Goal: Information Seeking & Learning: Compare options

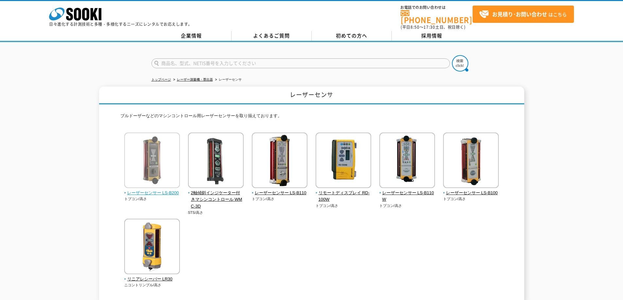
click at [152, 178] on img at bounding box center [152, 161] width 56 height 57
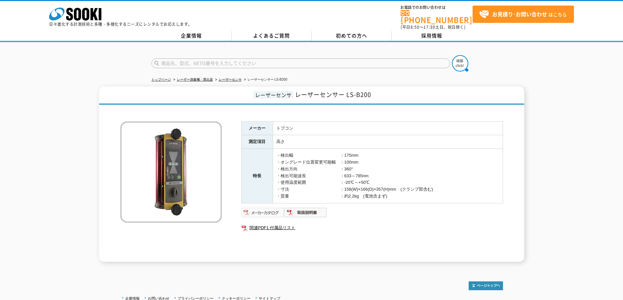
click at [264, 209] on img at bounding box center [262, 213] width 43 height 10
click at [298, 213] on img at bounding box center [305, 213] width 43 height 10
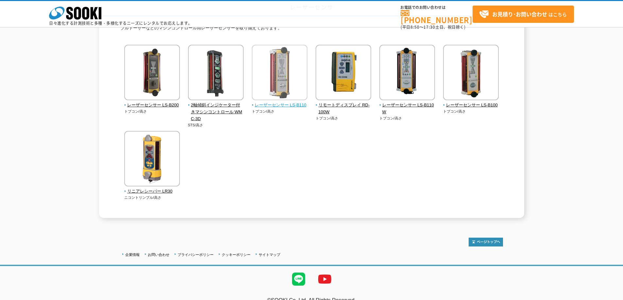
scroll to position [65, 0]
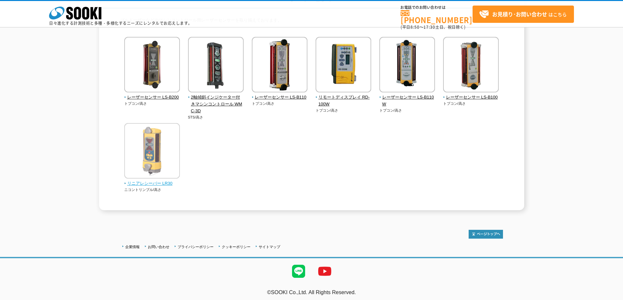
click at [157, 183] on span "リニアレシーバー LR30" at bounding box center [152, 183] width 56 height 7
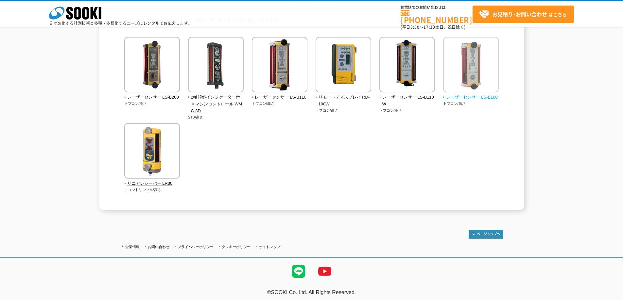
click at [468, 65] on img at bounding box center [471, 65] width 56 height 57
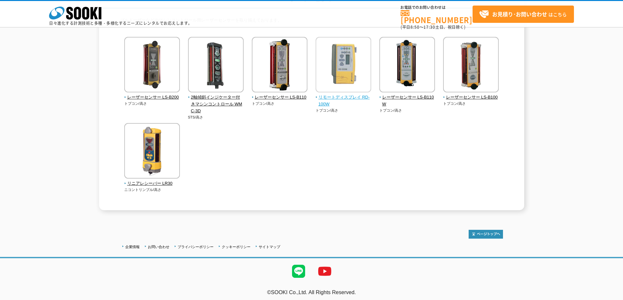
click at [341, 64] on img at bounding box center [343, 65] width 56 height 57
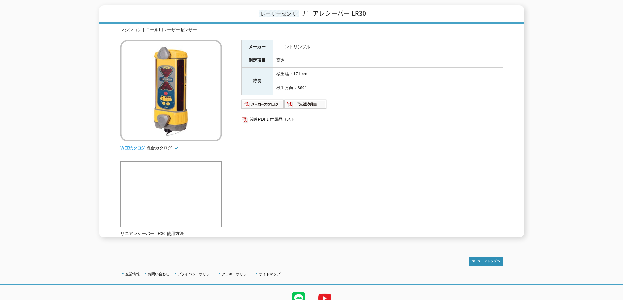
scroll to position [29, 0]
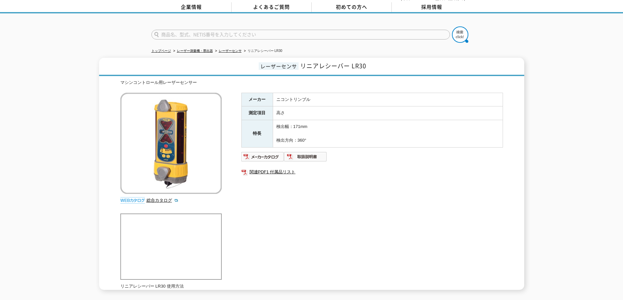
click at [392, 231] on div "マシンコントロール用レーザーセンサー 総合カタログ メーカー ニコントリンブル 測定項目 高さ 特長 検出幅：171mm 検出方向：360° 関連PDF1 付…" at bounding box center [311, 184] width 382 height 211
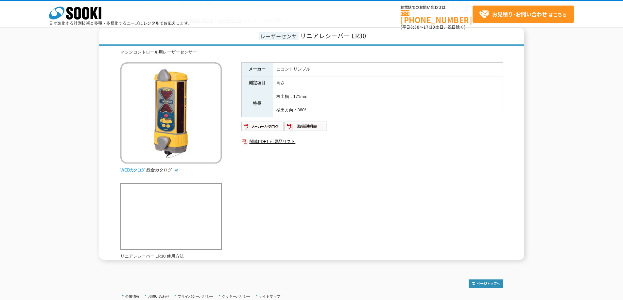
scroll to position [81, 0]
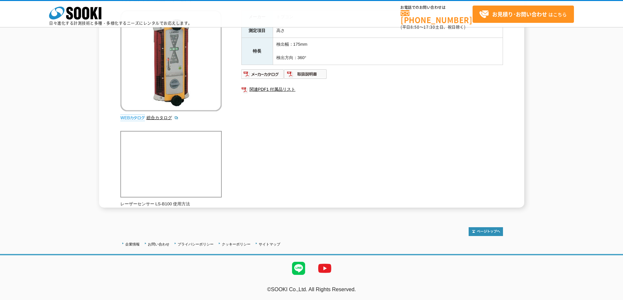
scroll to position [29, 0]
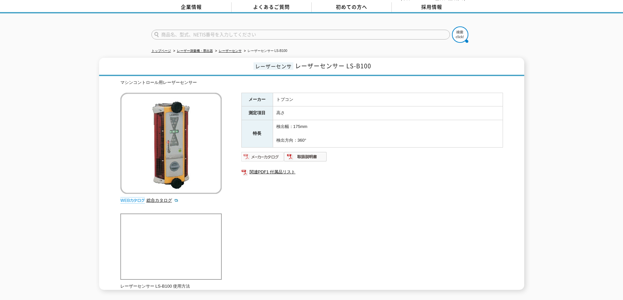
click at [266, 154] on img at bounding box center [262, 157] width 43 height 10
click at [297, 152] on img at bounding box center [305, 157] width 43 height 10
click at [258, 168] on link "関連PDF1 付属品リスト" at bounding box center [371, 172] width 261 height 8
click at [222, 97] on p at bounding box center [171, 143] width 103 height 101
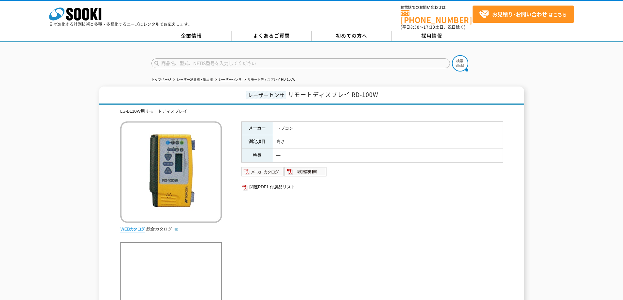
click at [248, 167] on img at bounding box center [262, 172] width 43 height 10
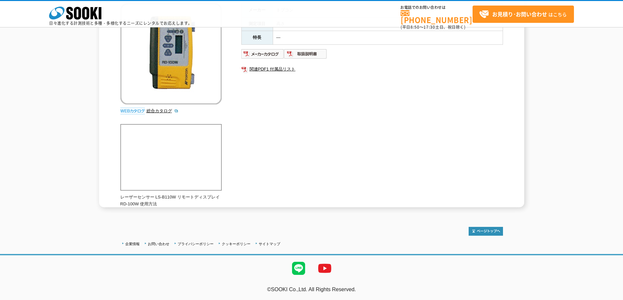
click at [295, 132] on div "メーカー トプコン 測定項目 高さ 特長 ― 関連PDF1 付属品リスト" at bounding box center [371, 73] width 261 height 141
click at [260, 53] on img at bounding box center [262, 54] width 43 height 10
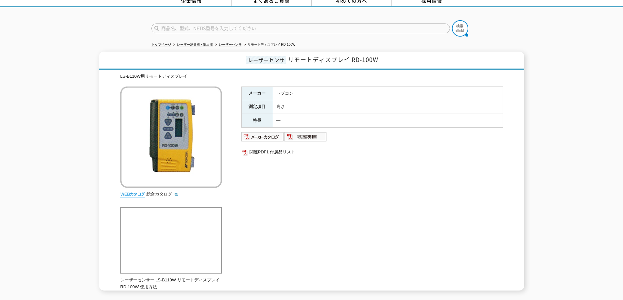
scroll to position [0, 0]
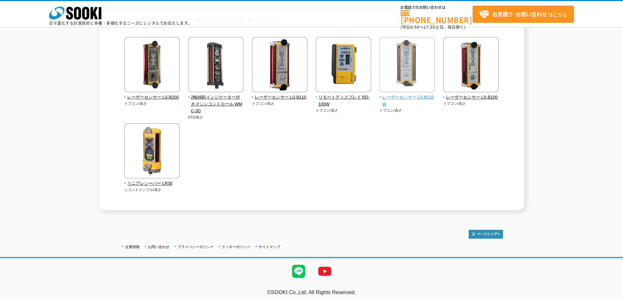
click at [393, 59] on img at bounding box center [407, 65] width 56 height 57
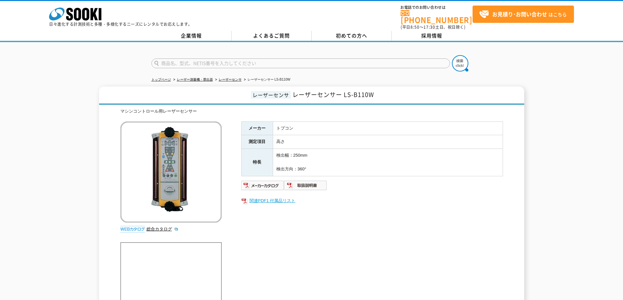
click at [265, 198] on link "関連PDF1 付属品リスト" at bounding box center [371, 201] width 261 height 8
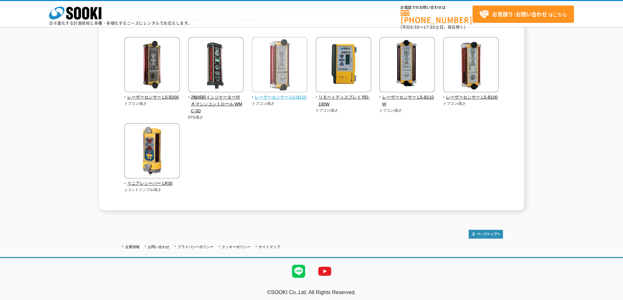
click at [261, 76] on img at bounding box center [280, 65] width 56 height 57
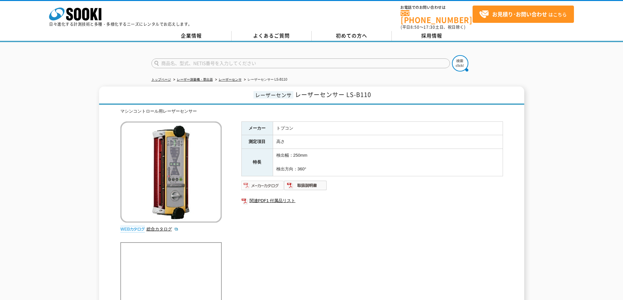
click at [258, 180] on img at bounding box center [262, 185] width 43 height 10
